Goal: Task Accomplishment & Management: Manage account settings

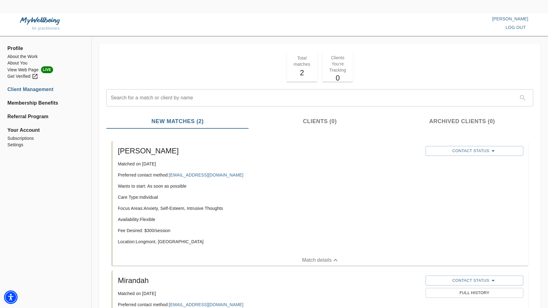
scroll to position [118, 0]
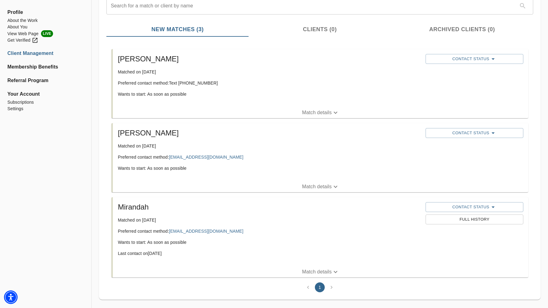
scroll to position [92, 0]
drag, startPoint x: 322, startPoint y: 118, endPoint x: 322, endPoint y: 115, distance: 3.1
click at [322, 115] on li "Cyrielle Matched on [DATE] Preferred contact method: Text [PHONE_NUMBER] Wants …" at bounding box center [319, 83] width 427 height 74
click at [321, 109] on p "Match details" at bounding box center [317, 111] width 30 height 7
